Goal: Task Accomplishment & Management: Manage account settings

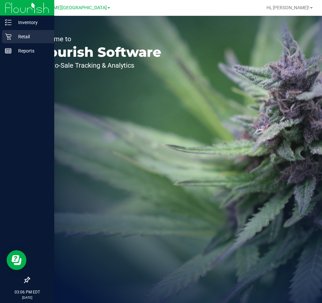
click at [15, 37] on p "Retail" at bounding box center [32, 37] width 40 height 8
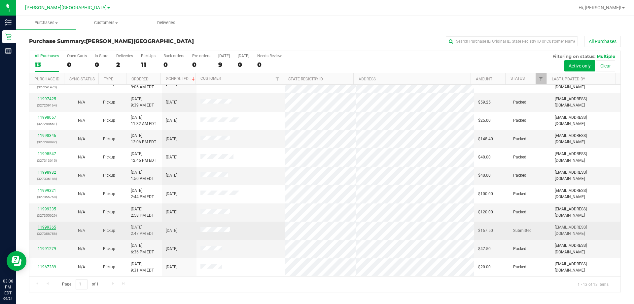
click at [51, 225] on link "11999365" at bounding box center [47, 227] width 18 height 5
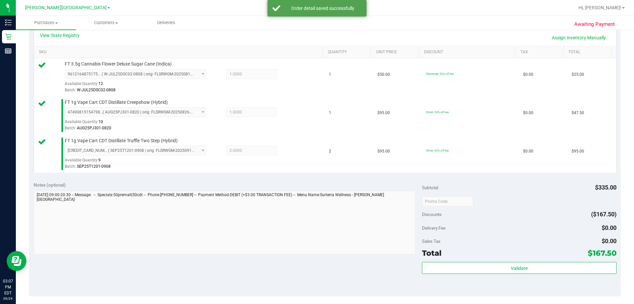
scroll to position [165, 0]
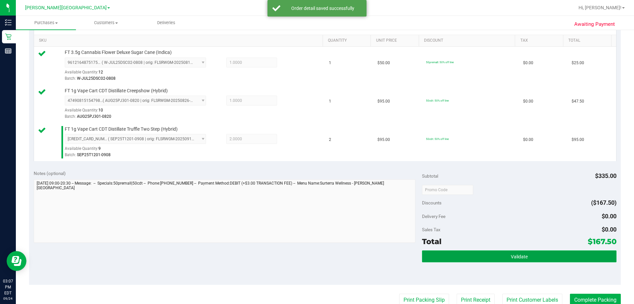
click at [321, 250] on button "Validate" at bounding box center [519, 256] width 194 height 12
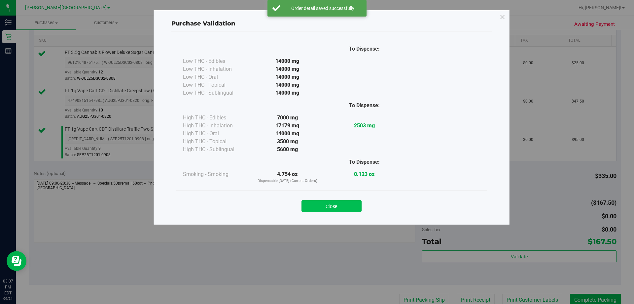
click at [321, 207] on button "Close" at bounding box center [332, 206] width 60 height 12
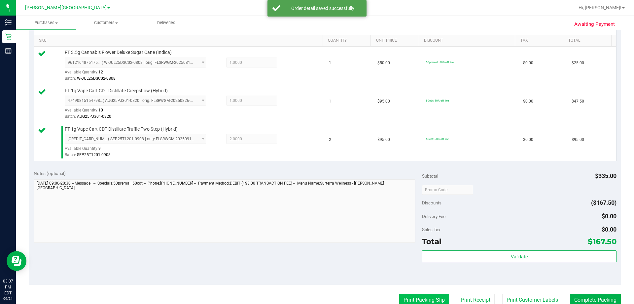
click at [321, 295] on button "Print Packing Slip" at bounding box center [424, 299] width 50 height 13
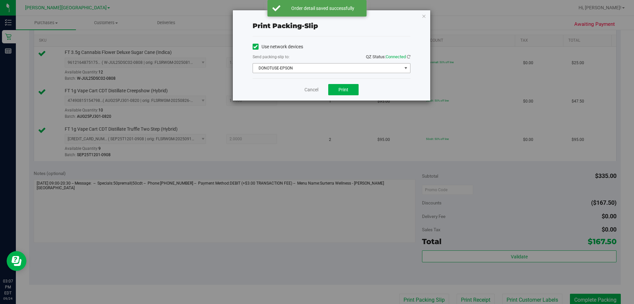
click at [321, 64] on span "DONOTUSE-EPSON" at bounding box center [327, 67] width 149 height 9
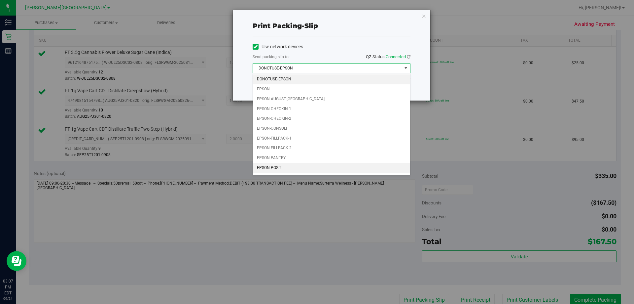
click at [287, 166] on li "EPSON-POS-2" at bounding box center [331, 168] width 157 height 10
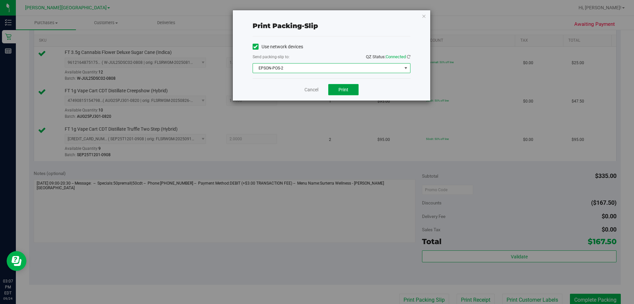
click at [321, 92] on button "Print" at bounding box center [343, 89] width 30 height 11
click at [321, 16] on icon "button" at bounding box center [424, 16] width 5 height 8
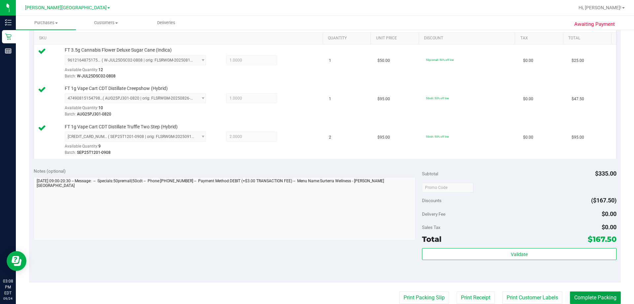
click at [321, 294] on button "Complete Packing" at bounding box center [595, 297] width 51 height 13
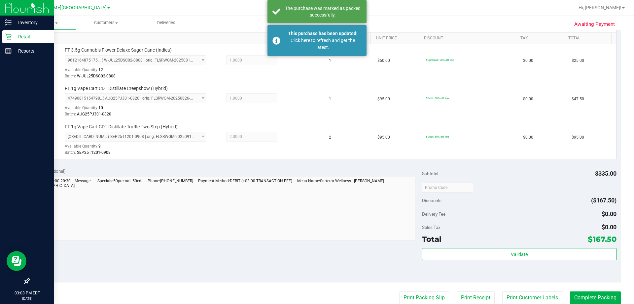
click at [16, 38] on p "Retail" at bounding box center [32, 37] width 40 height 8
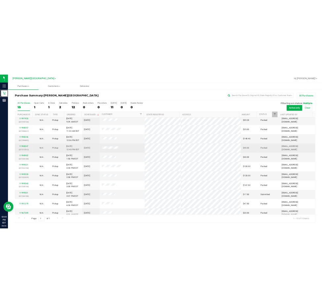
scroll to position [83, 0]
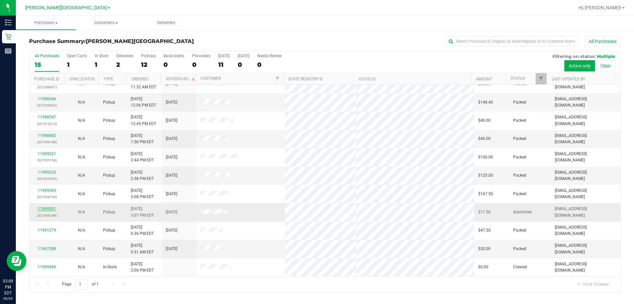
click at [47, 208] on link "11999501" at bounding box center [47, 208] width 18 height 5
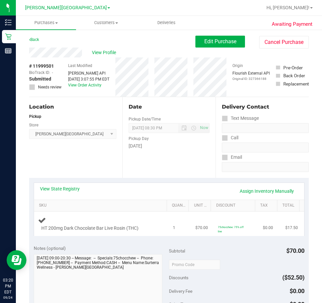
click at [111, 216] on div "HT 200mg Dark Chocolate Bar Live Rosin (THC)" at bounding box center [101, 224] width 127 height 16
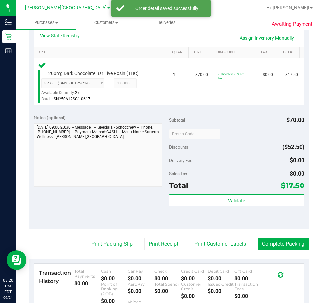
scroll to position [165, 0]
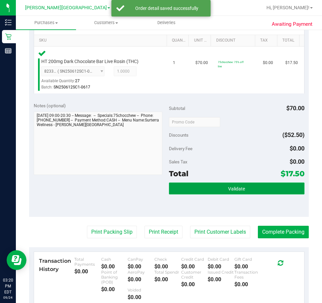
click at [247, 190] on button "Validate" at bounding box center [236, 189] width 135 height 12
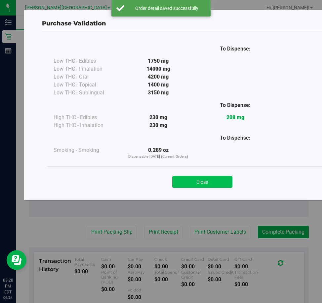
click at [210, 181] on button "Close" at bounding box center [202, 182] width 60 height 12
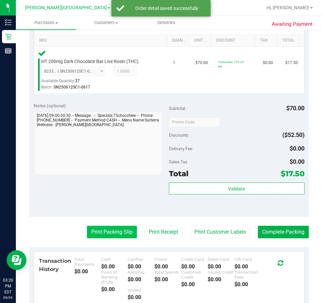
click at [110, 231] on button "Print Packing Slip" at bounding box center [112, 232] width 50 height 13
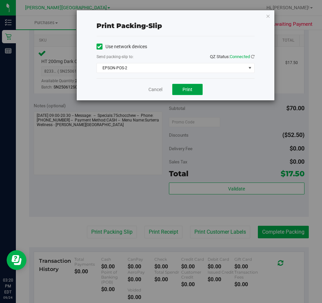
click at [180, 85] on button "Print" at bounding box center [187, 89] width 30 height 11
click at [268, 16] on icon "button" at bounding box center [268, 16] width 5 height 8
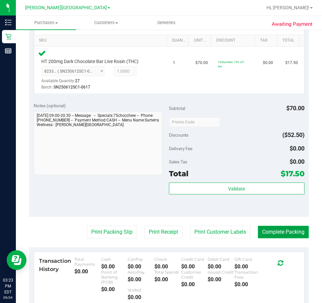
click at [272, 238] on button "Complete Packing" at bounding box center [283, 232] width 51 height 13
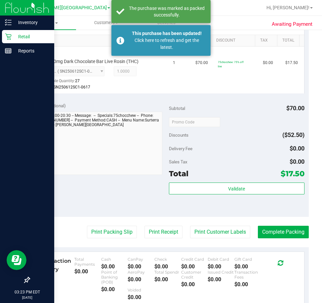
click at [19, 37] on p "Retail" at bounding box center [32, 37] width 40 height 8
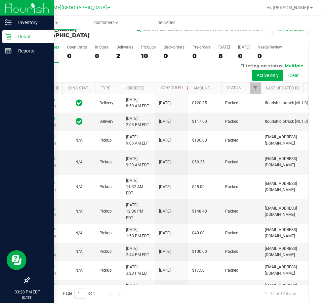
click at [24, 36] on p "Retail" at bounding box center [32, 37] width 40 height 8
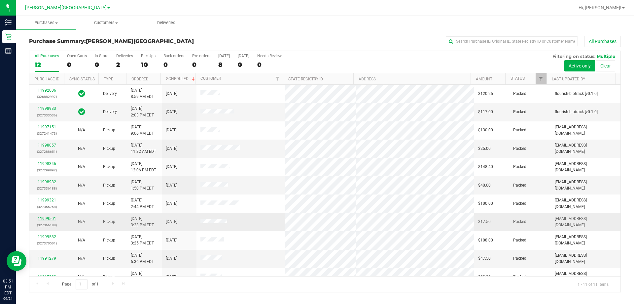
click at [43, 218] on link "11999501" at bounding box center [47, 218] width 18 height 5
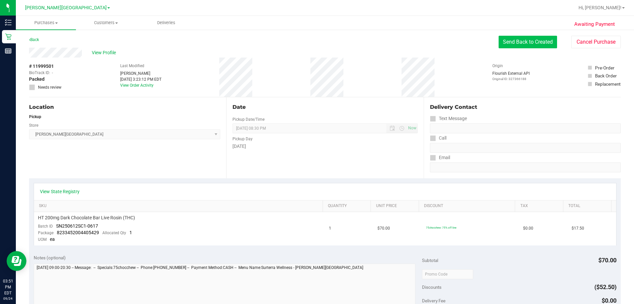
click at [321, 43] on button "Send Back to Created" at bounding box center [528, 42] width 58 height 13
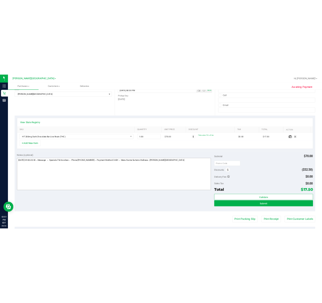
scroll to position [165, 0]
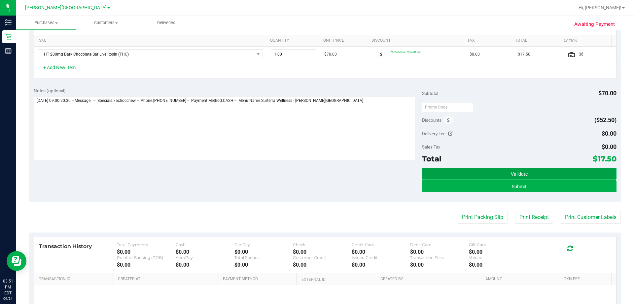
click at [321, 172] on button "Validate" at bounding box center [519, 173] width 194 height 12
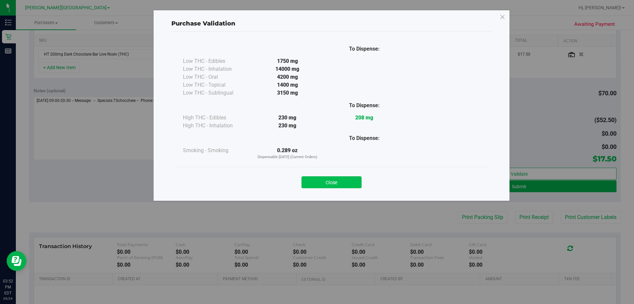
click at [321, 181] on button "Close" at bounding box center [332, 182] width 60 height 12
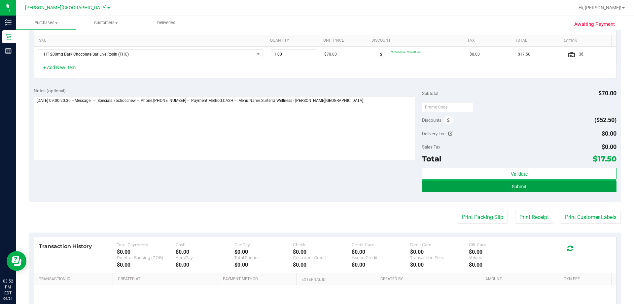
click at [321, 183] on button "Submit" at bounding box center [519, 186] width 194 height 12
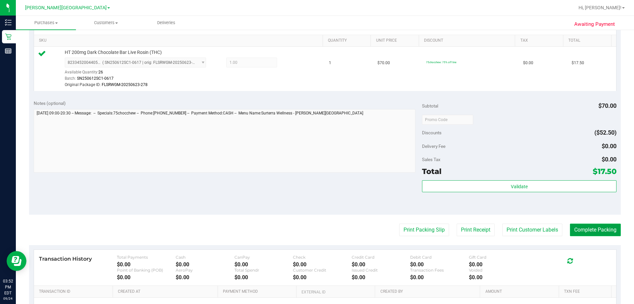
click at [321, 231] on button "Complete Packing" at bounding box center [595, 229] width 51 height 13
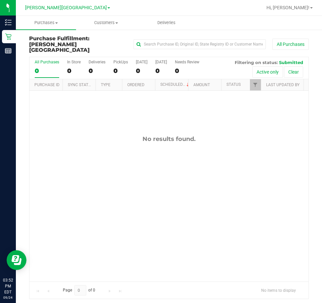
click at [283, 179] on div "No results found." at bounding box center [168, 208] width 279 height 235
